Goal: Information Seeking & Learning: Check status

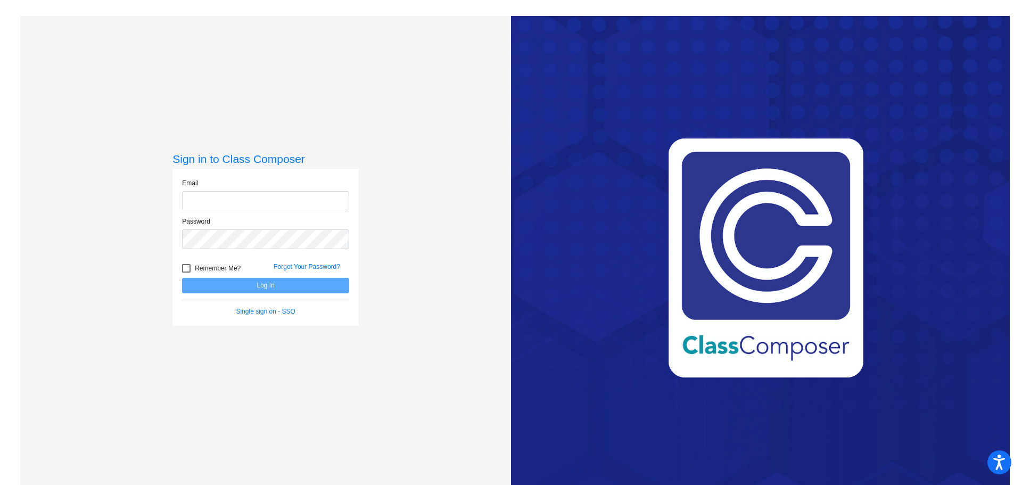
type input "[EMAIL_ADDRESS][DOMAIN_NAME]"
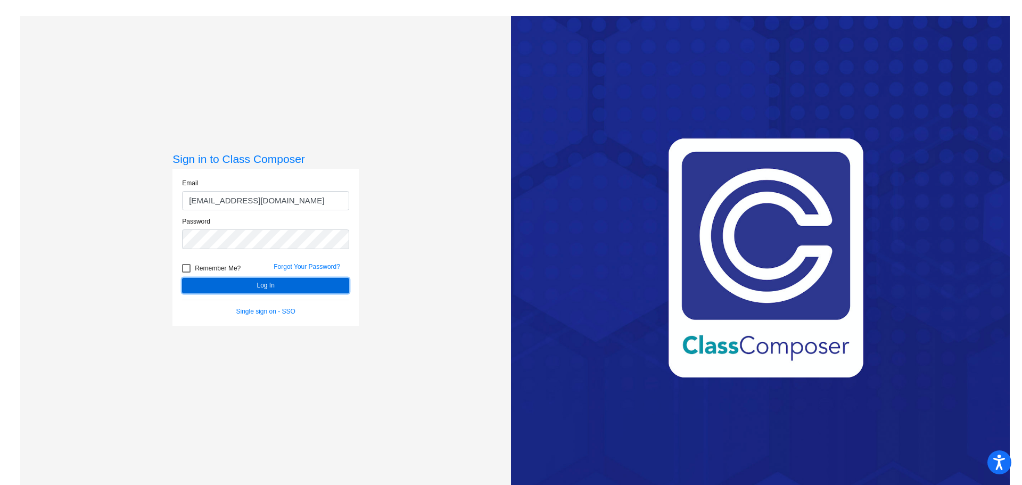
drag, startPoint x: 230, startPoint y: 291, endPoint x: 236, endPoint y: 308, distance: 18.0
click at [230, 292] on button "Log In" at bounding box center [265, 285] width 167 height 15
click at [240, 294] on form "Email [EMAIL_ADDRESS][DOMAIN_NAME] Password Remember Me? Forgot Your Password? …" at bounding box center [265, 247] width 167 height 138
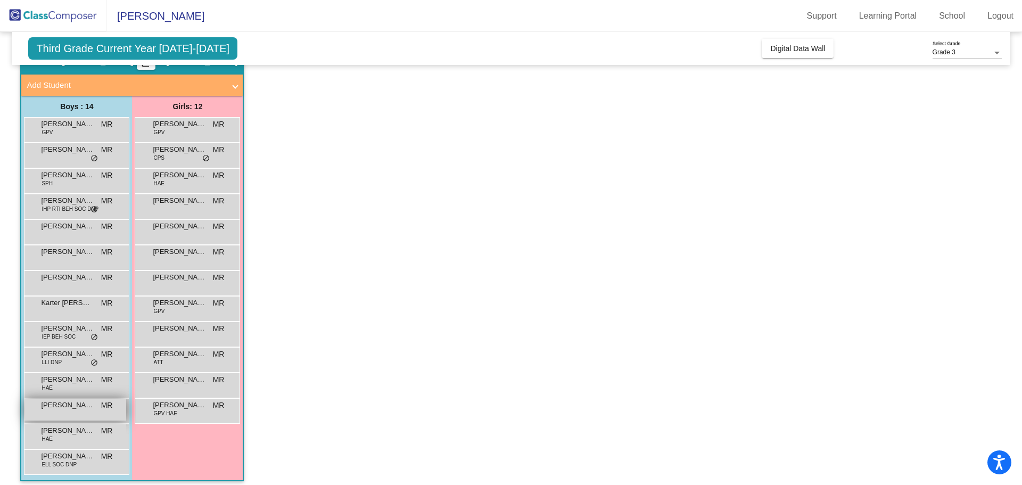
scroll to position [60, 0]
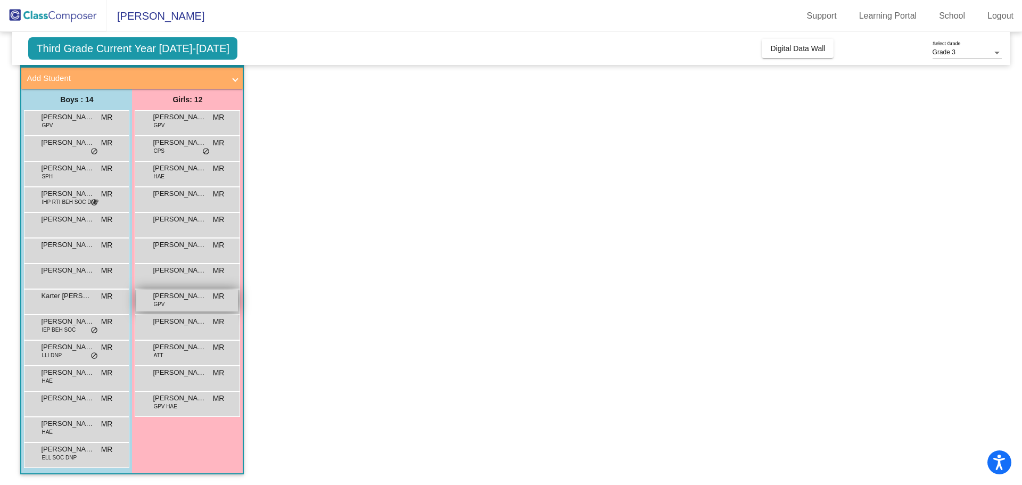
click at [188, 295] on span "[PERSON_NAME]" at bounding box center [179, 296] width 53 height 11
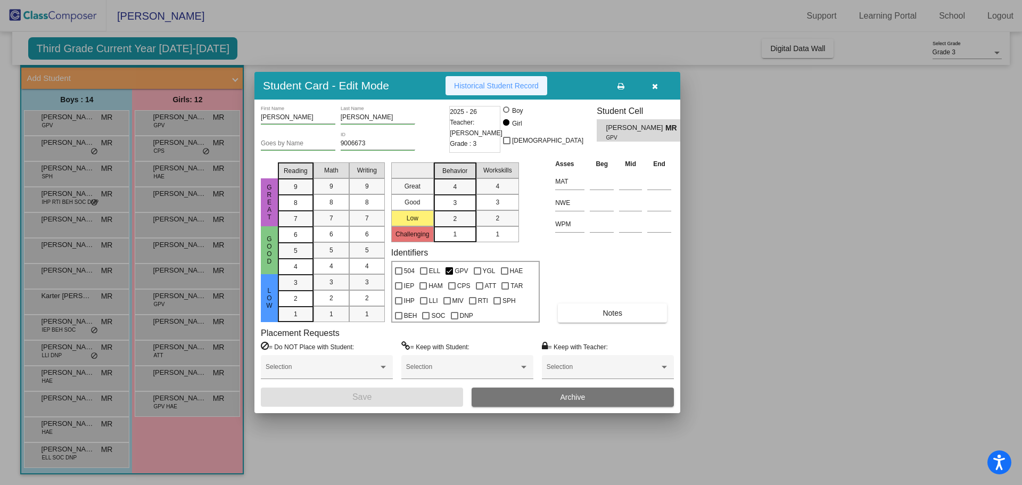
click at [477, 88] on span "Historical Student Record" at bounding box center [496, 85] width 85 height 9
click at [651, 83] on button "button" at bounding box center [655, 85] width 34 height 19
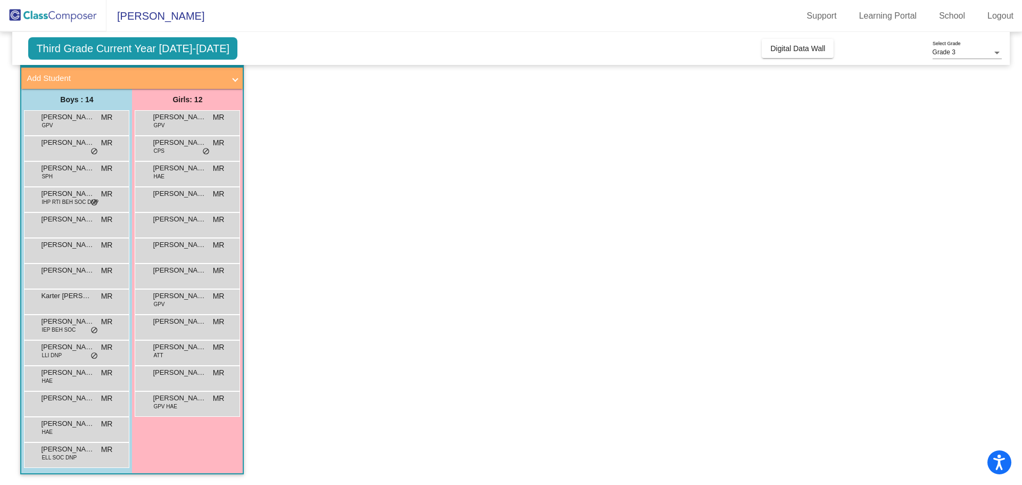
scroll to position [0, 0]
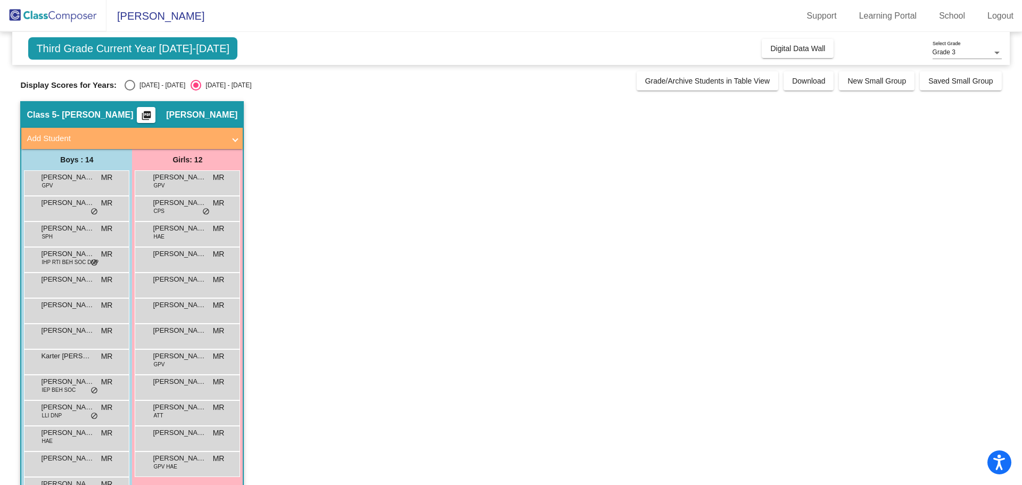
click at [162, 92] on div "Third Grade Current Year [DATE]-[DATE] Add, Move, or Retain Students Off On Inc…" at bounding box center [510, 288] width 981 height 513
click at [161, 89] on div "[DATE] - [DATE]" at bounding box center [160, 85] width 50 height 10
click at [130, 90] on input "[DATE] - [DATE]" at bounding box center [129, 90] width 1 height 1
radio input "true"
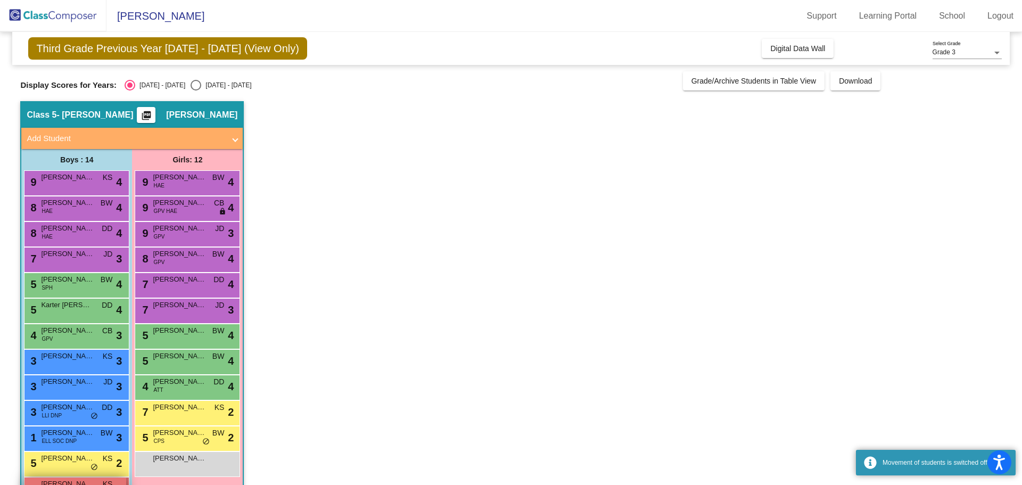
scroll to position [60, 0]
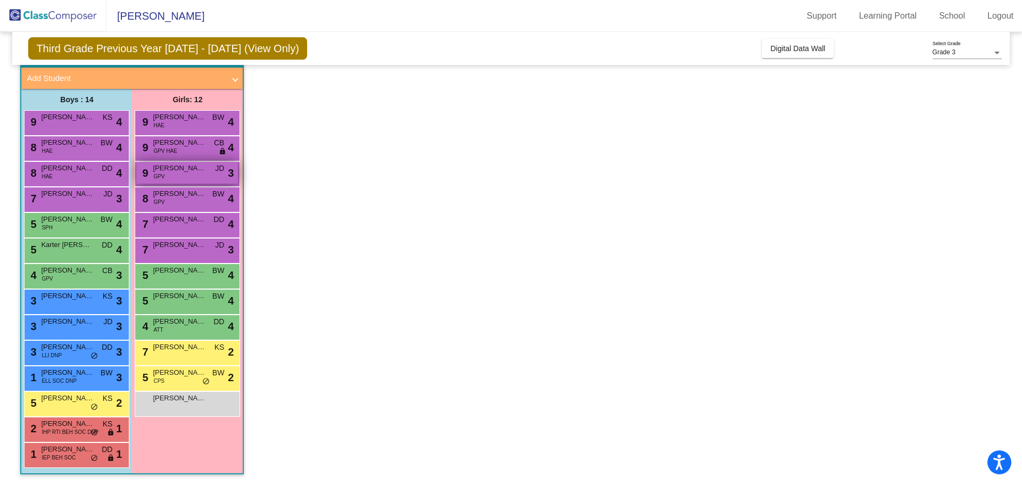
click at [198, 174] on div "9 [PERSON_NAME] GPV JD lock do_not_disturb_alt 3" at bounding box center [187, 173] width 102 height 22
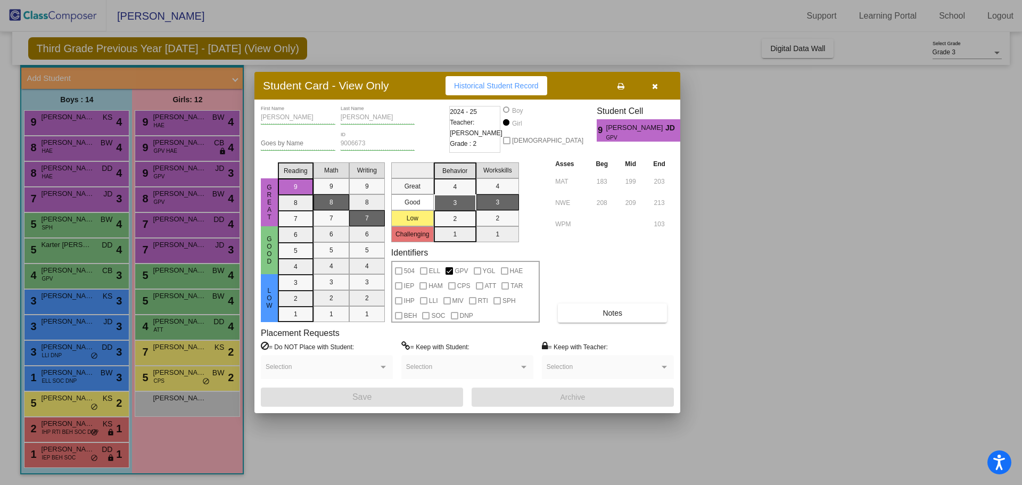
click at [655, 88] on icon "button" at bounding box center [655, 85] width 6 height 7
